Goal: Task Accomplishment & Management: Use online tool/utility

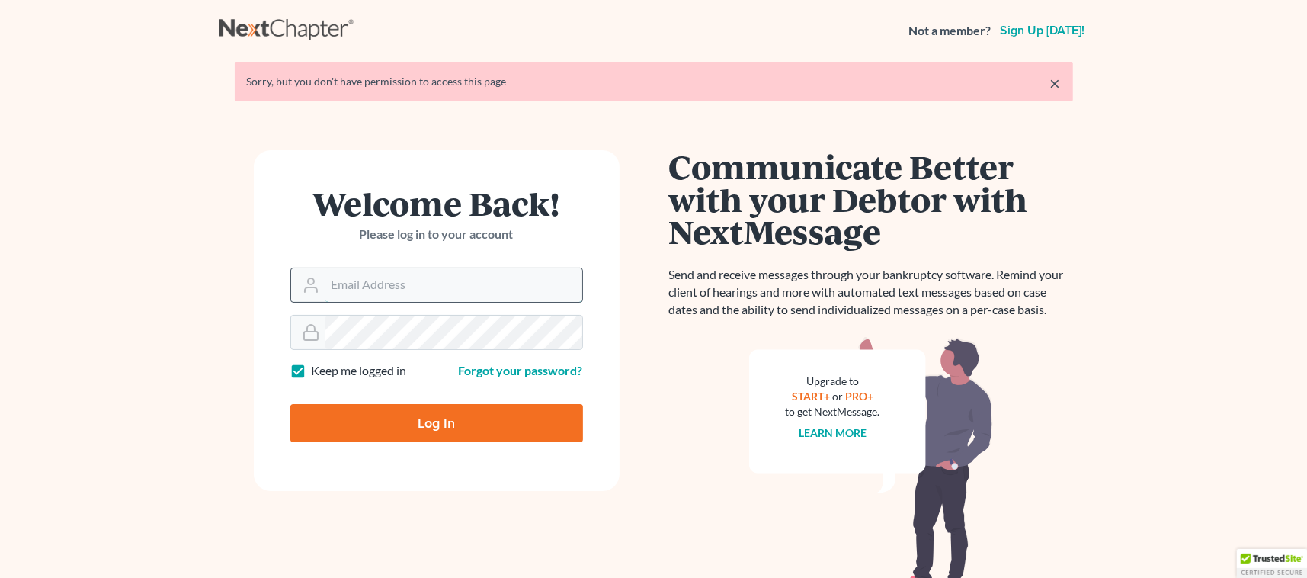
click at [407, 286] on input "Email Address" at bounding box center [453, 285] width 257 height 34
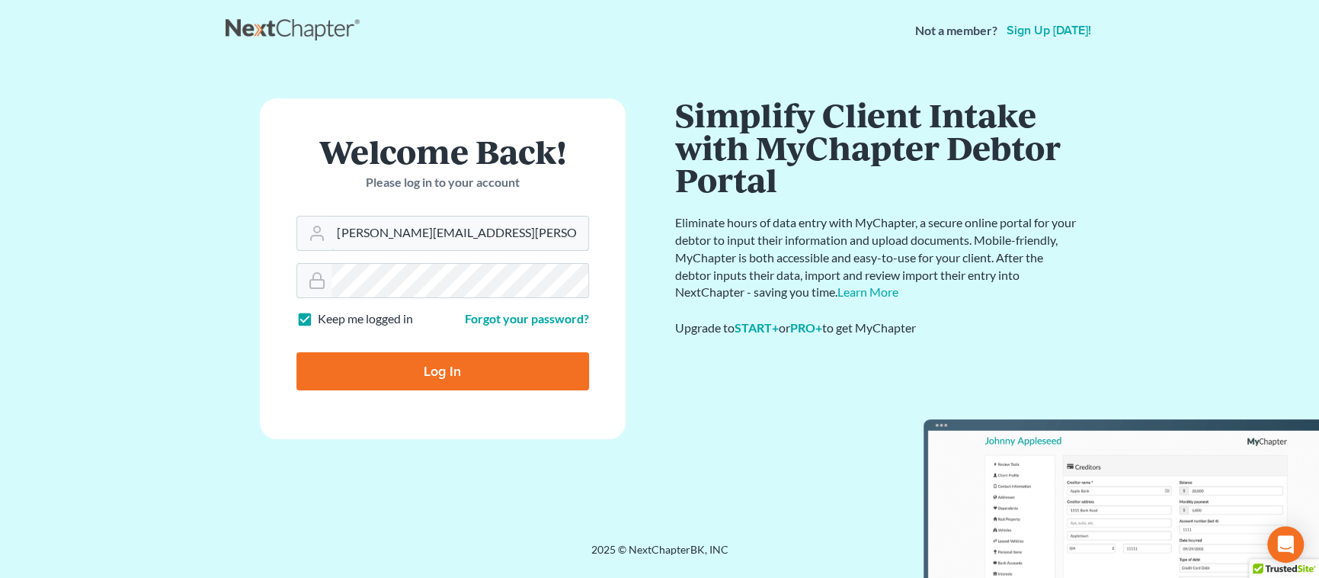
type input "nicole.cameron@attorneydebtfighters.com"
click at [437, 369] on input "Log In" at bounding box center [442, 371] width 293 height 38
type input "Thinking..."
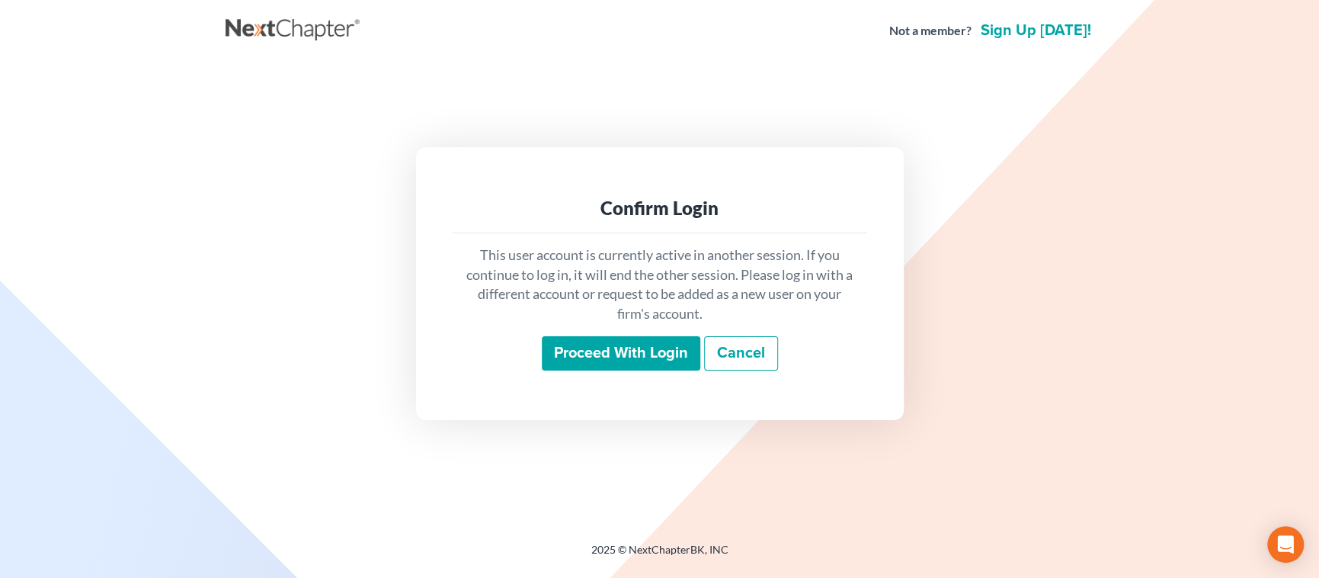
click at [638, 348] on input "Proceed with login" at bounding box center [621, 353] width 158 height 35
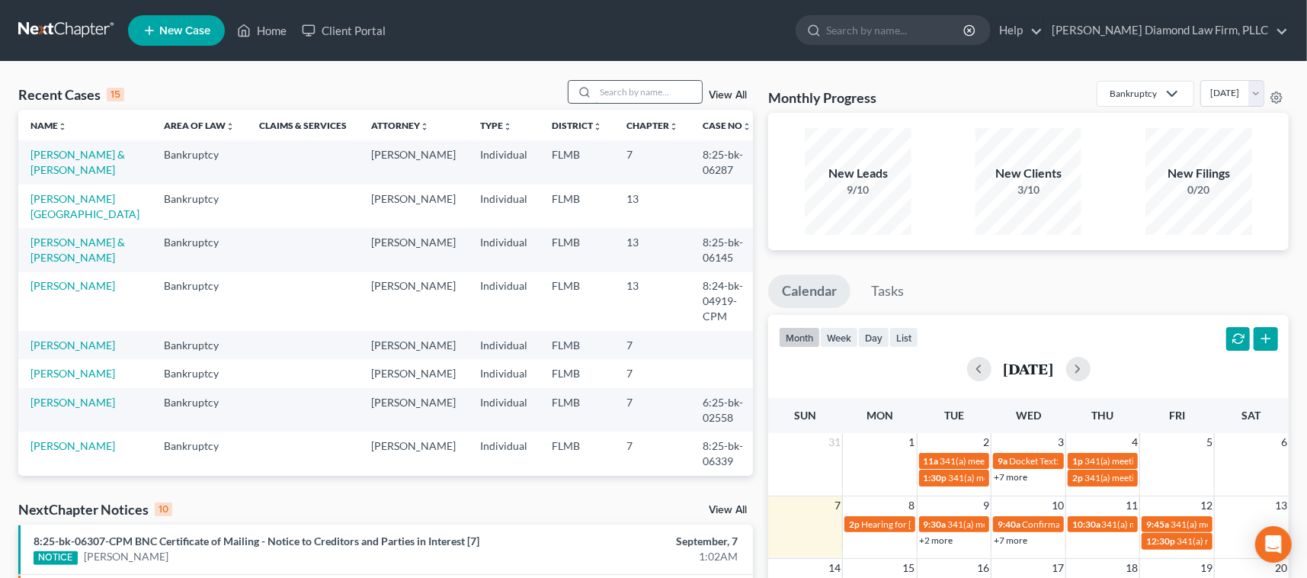
click at [601, 91] on input "search" at bounding box center [648, 92] width 107 height 22
type input "[PERSON_NAME]"
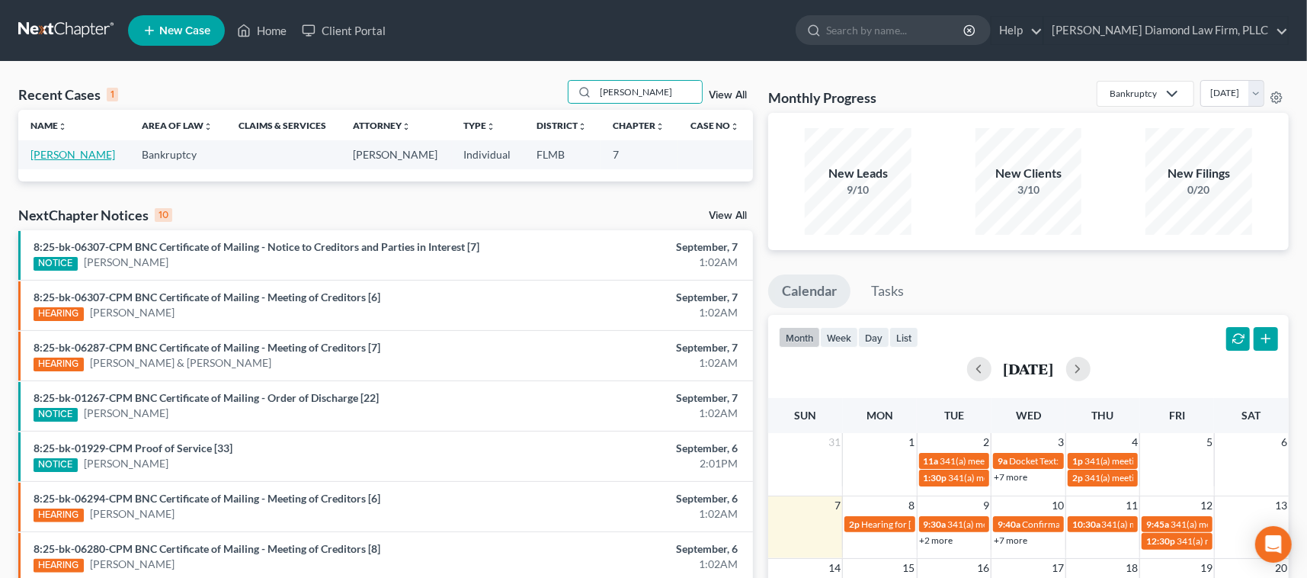
click at [83, 155] on link "[PERSON_NAME]" at bounding box center [72, 154] width 85 height 13
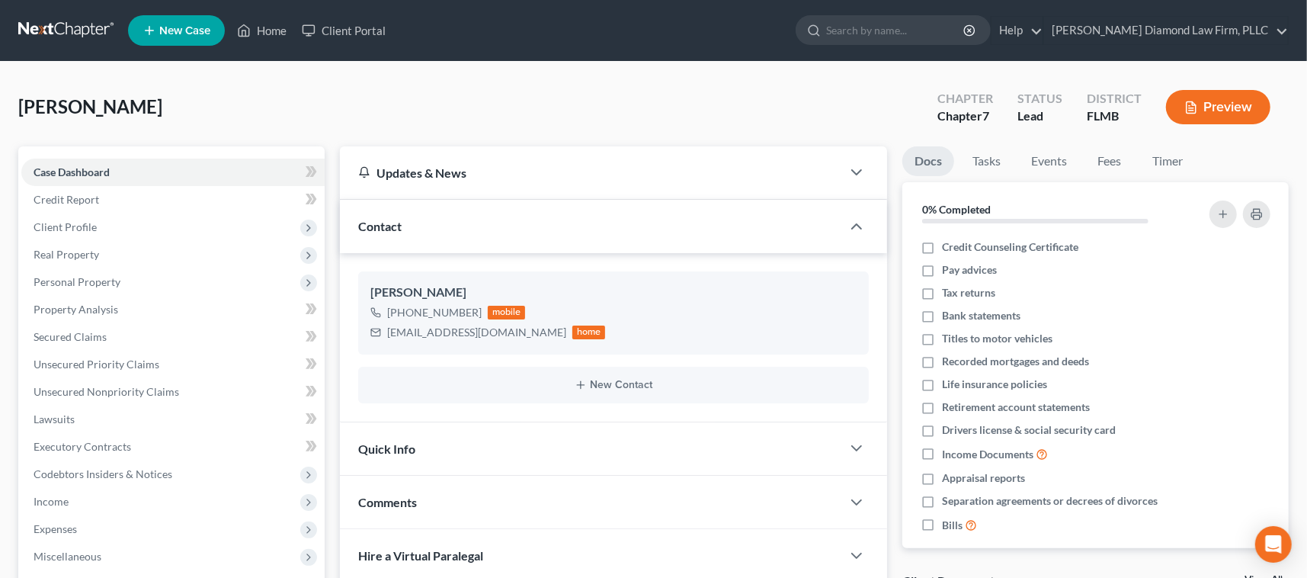
click at [1217, 100] on button "Preview" at bounding box center [1218, 107] width 104 height 34
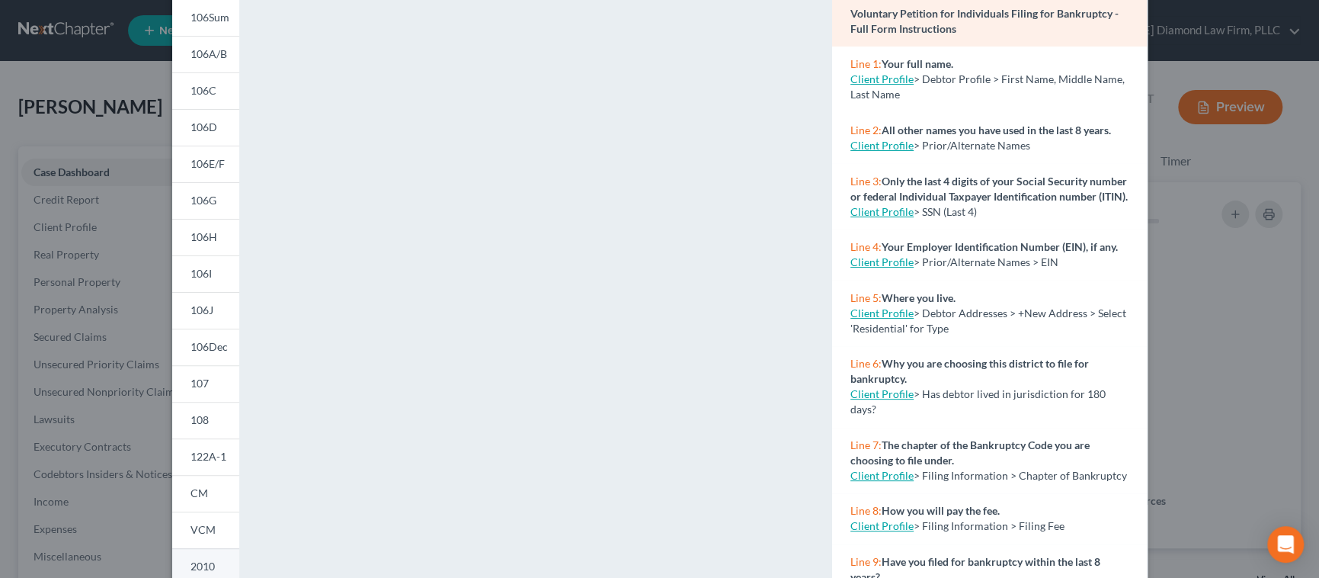
scroll to position [282, 0]
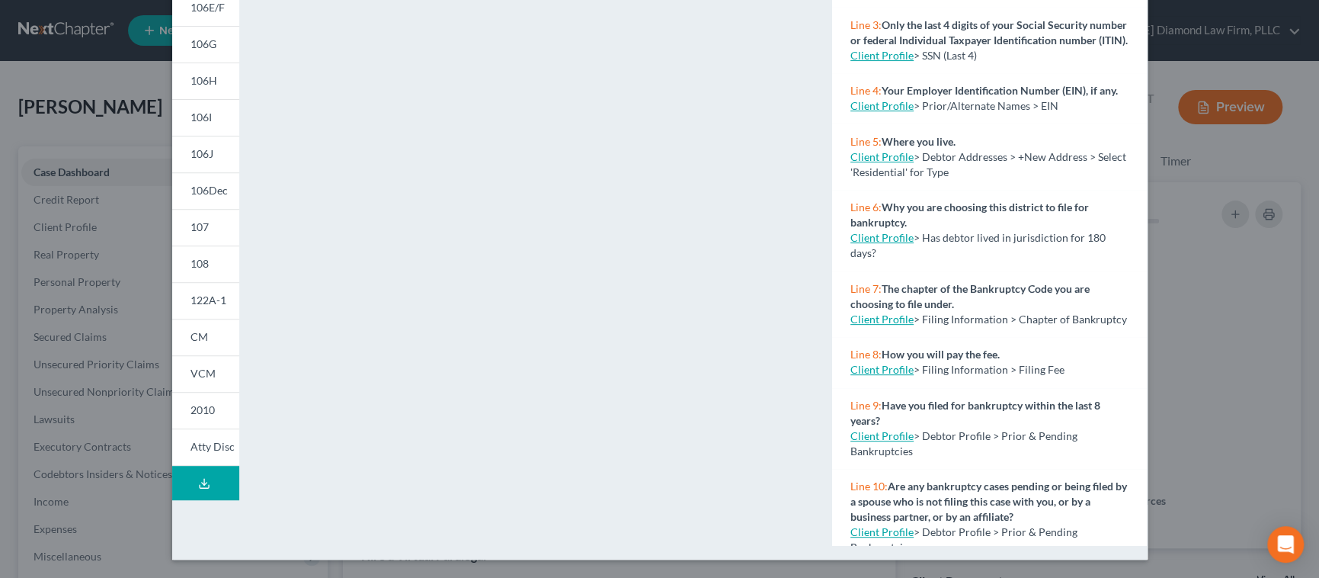
click at [205, 476] on button "Download Draft" at bounding box center [205, 483] width 67 height 34
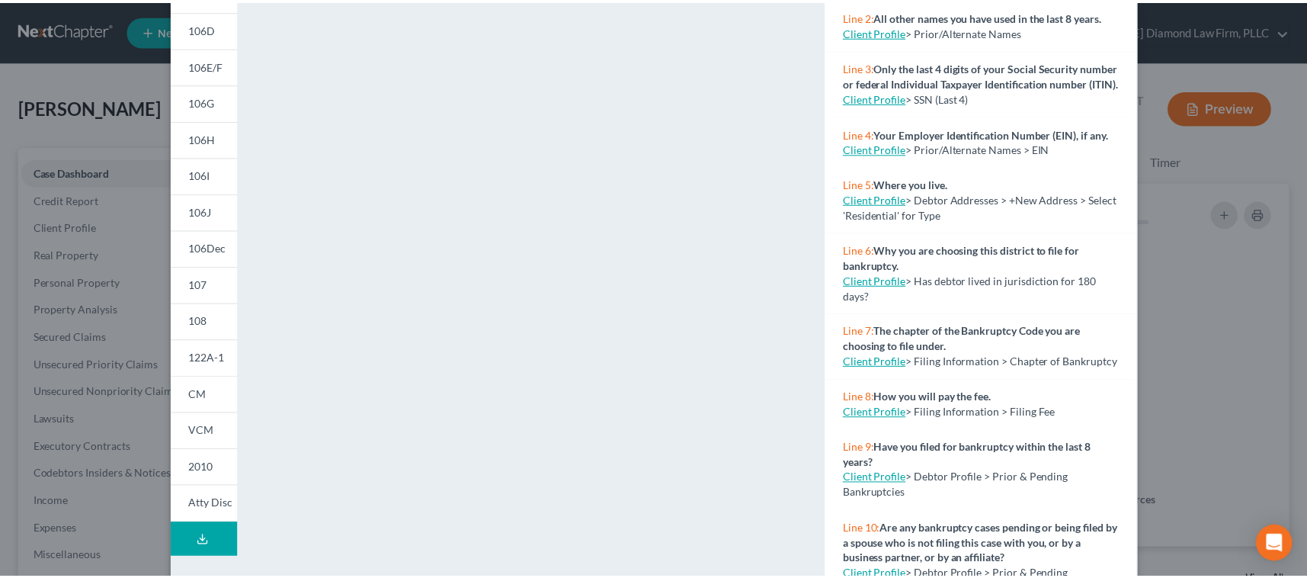
scroll to position [0, 0]
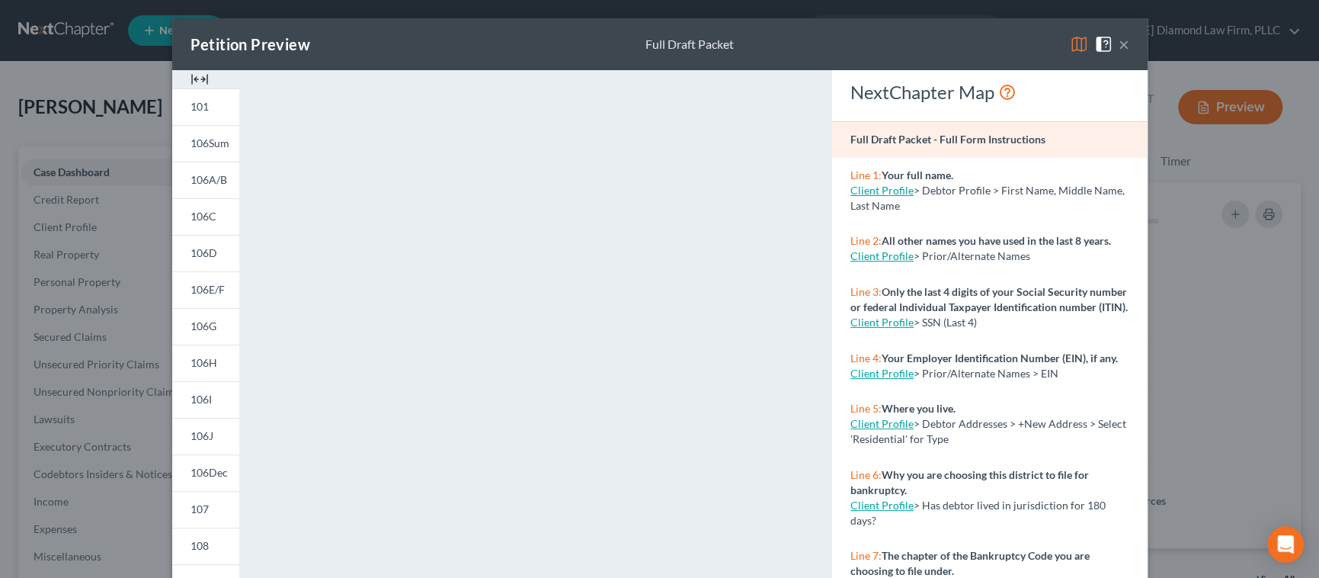
drag, startPoint x: 1114, startPoint y: 41, endPoint x: 1086, endPoint y: 2, distance: 48.0
click at [1119, 41] on button "×" at bounding box center [1124, 44] width 11 height 18
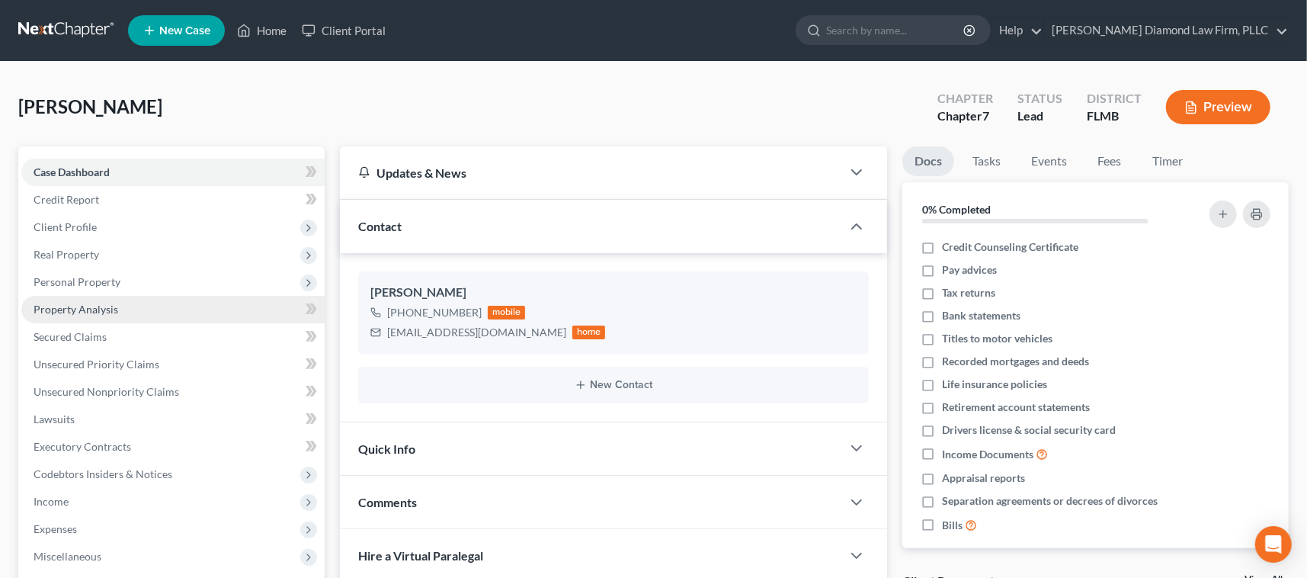
click at [178, 309] on link "Property Analysis" at bounding box center [172, 309] width 303 height 27
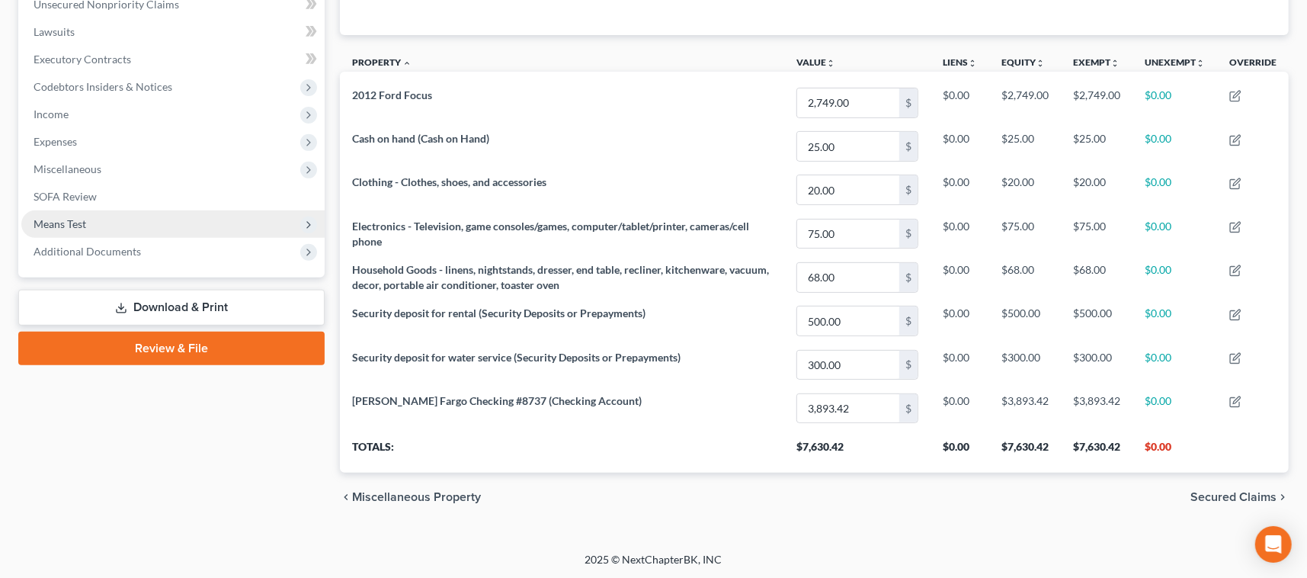
click at [124, 218] on span "Means Test" at bounding box center [172, 223] width 303 height 27
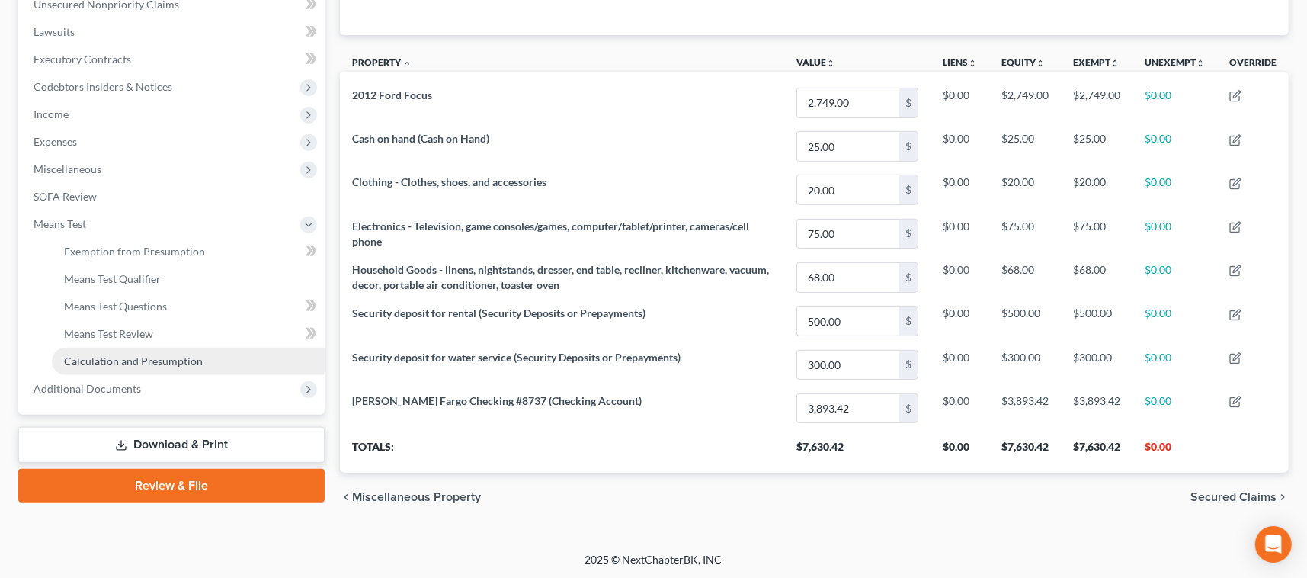
click at [126, 354] on span "Calculation and Presumption" at bounding box center [133, 360] width 139 height 13
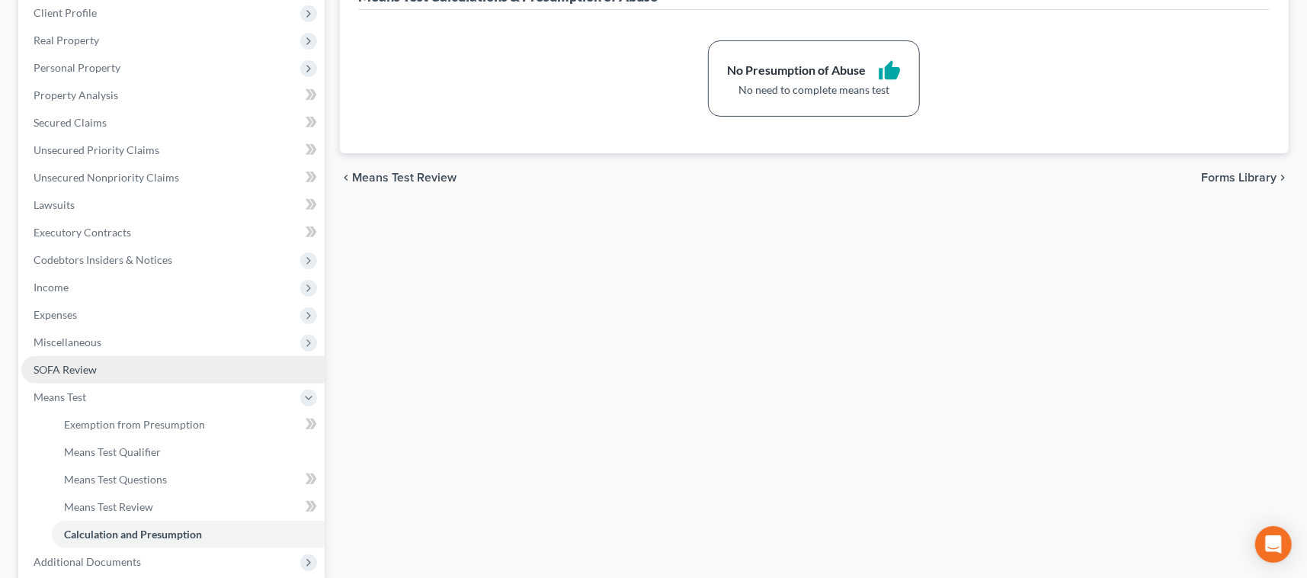
scroll to position [229, 0]
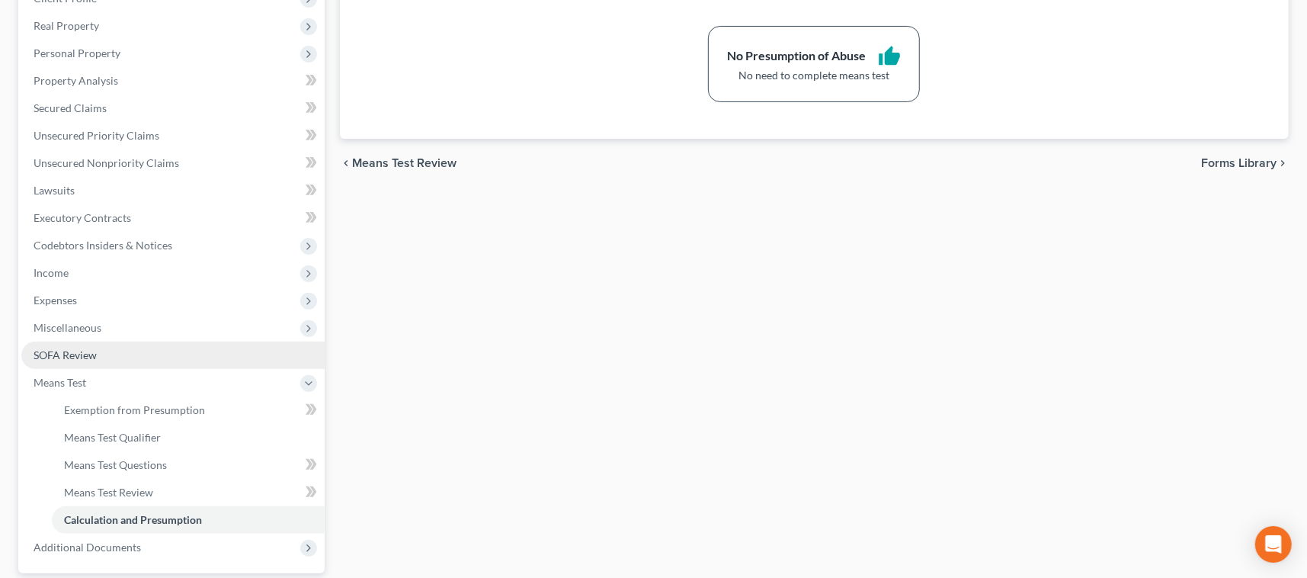
click at [84, 354] on span "SOFA Review" at bounding box center [65, 354] width 63 height 13
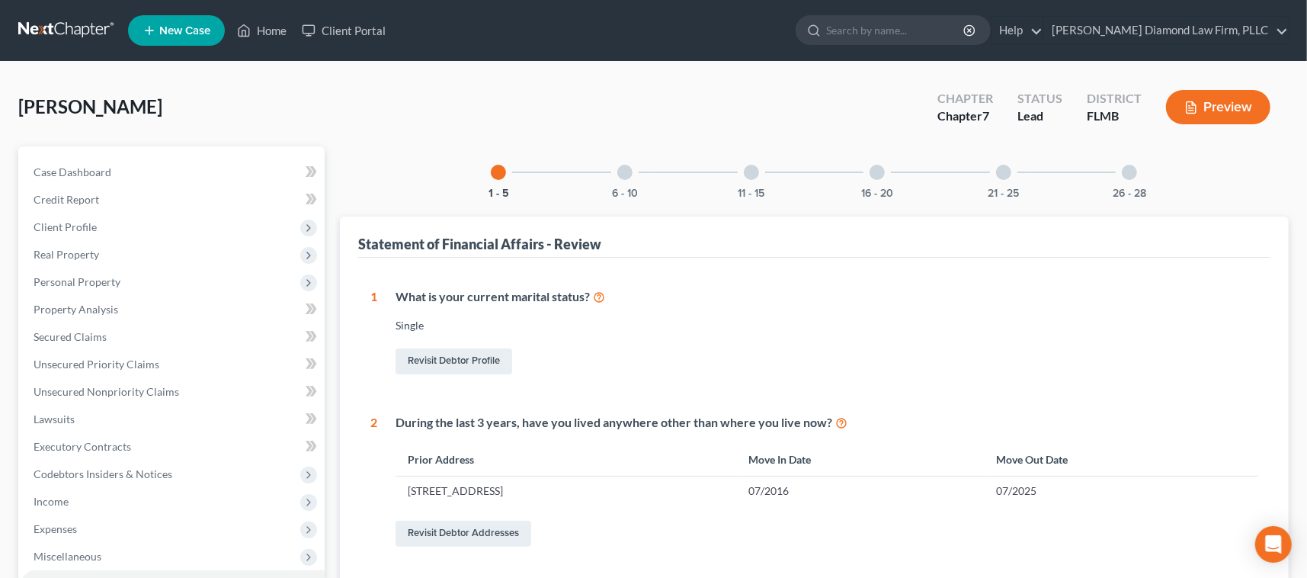
click at [629, 172] on div at bounding box center [624, 172] width 15 height 15
